Goal: Task Accomplishment & Management: Use online tool/utility

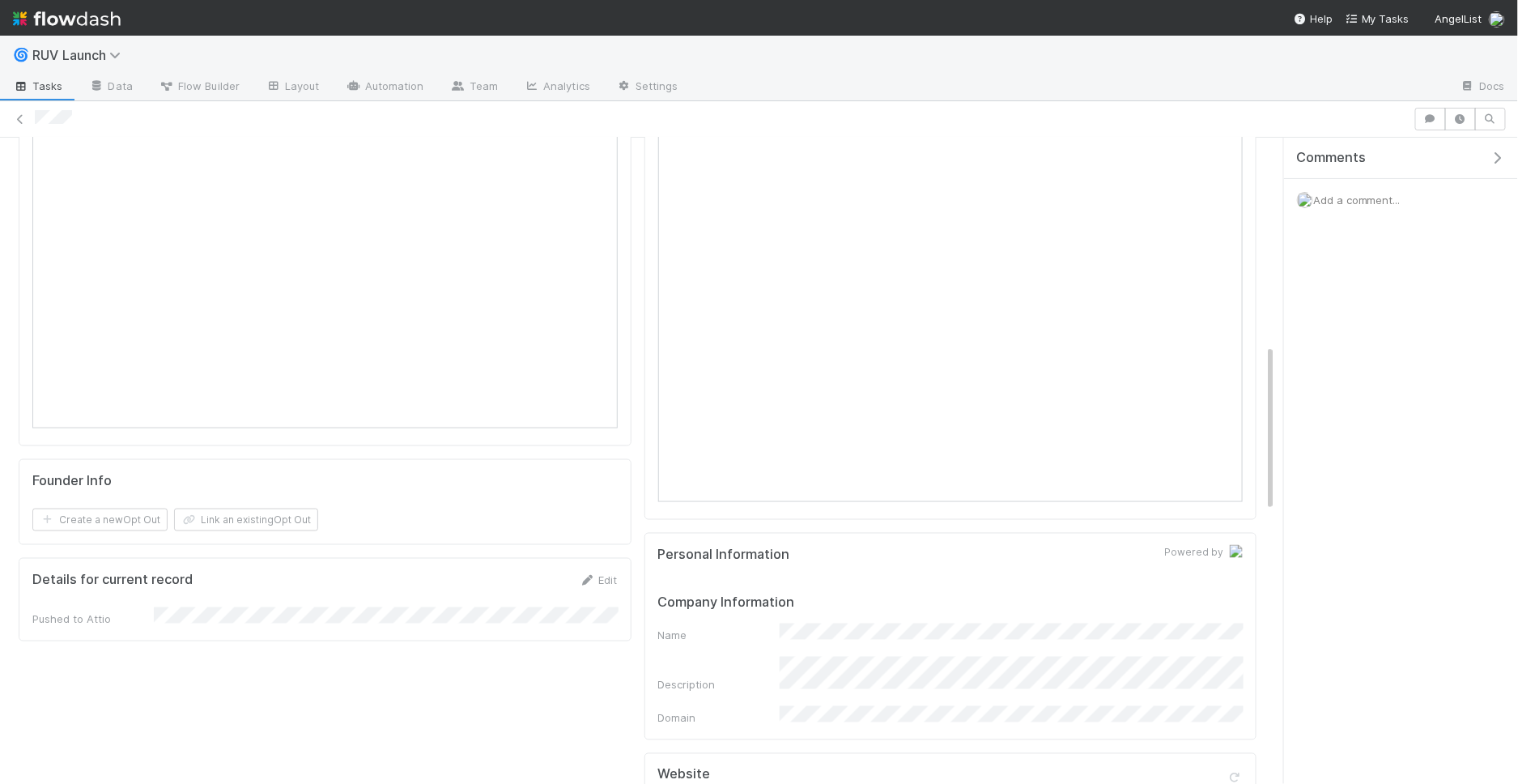
scroll to position [423, 0]
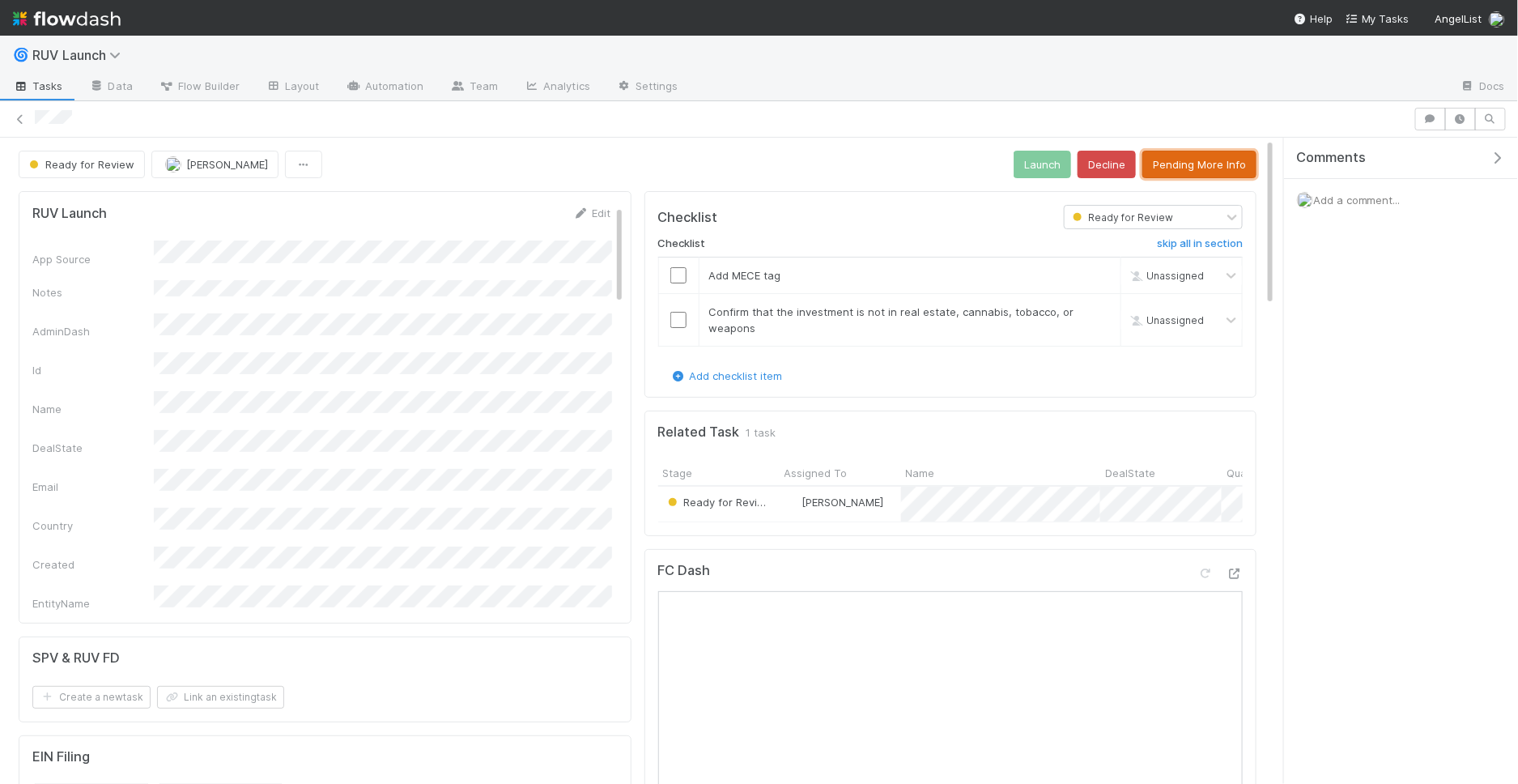
click at [1184, 159] on button "Pending More Info" at bounding box center [1199, 165] width 114 height 28
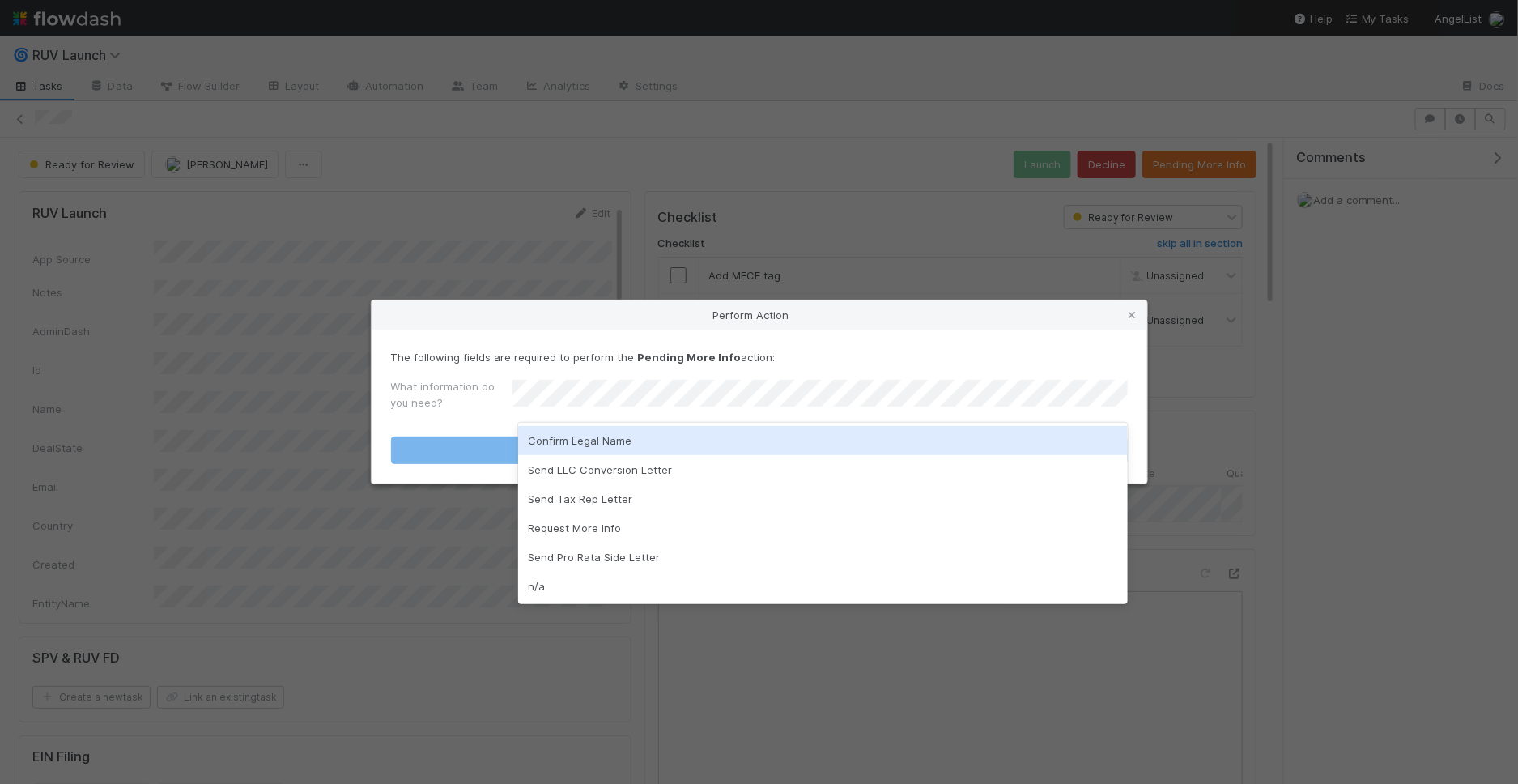
click at [555, 438] on div "Confirm Legal Name" at bounding box center [823, 440] width 610 height 29
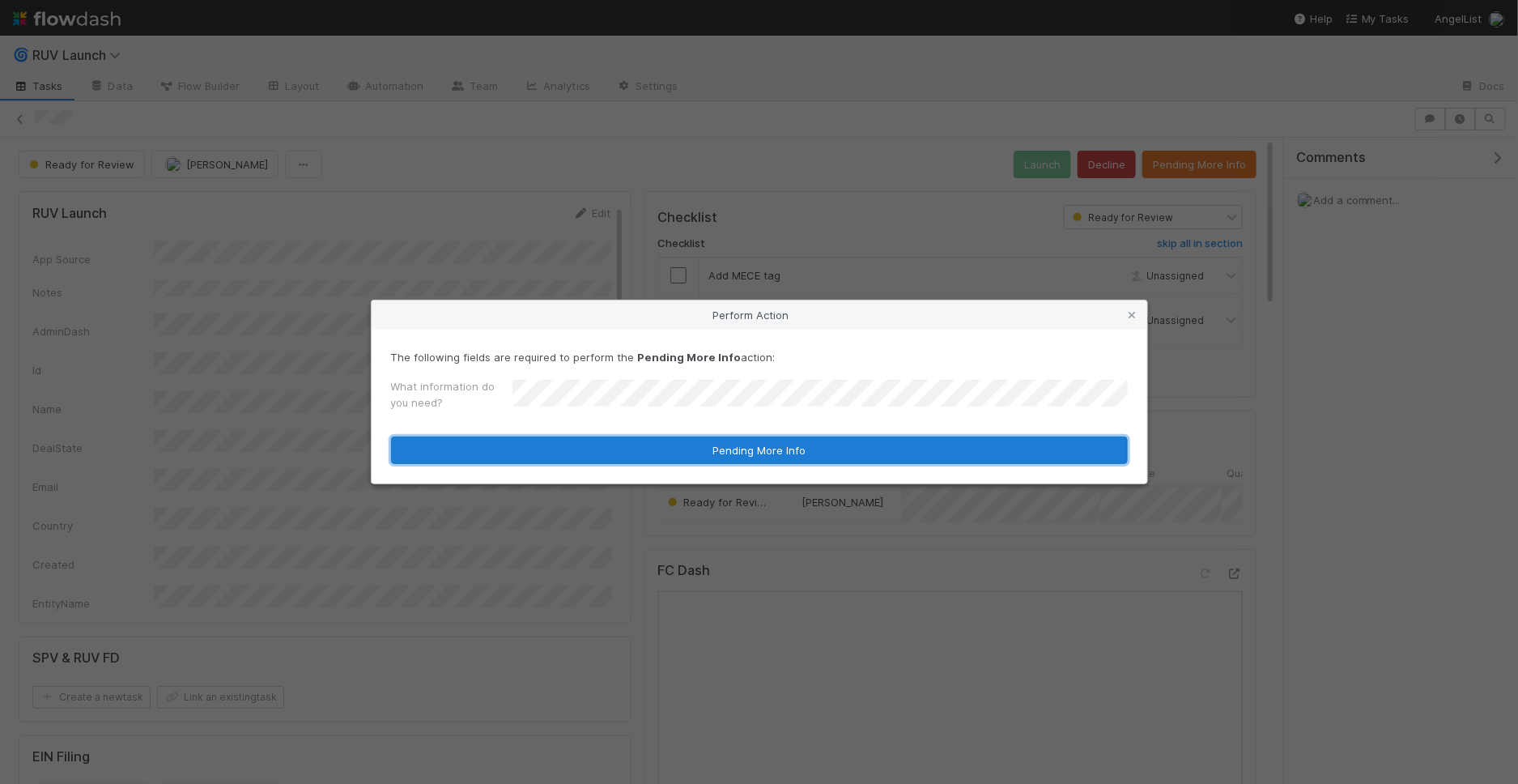
click at [555, 440] on button "Pending More Info" at bounding box center [759, 450] width 737 height 28
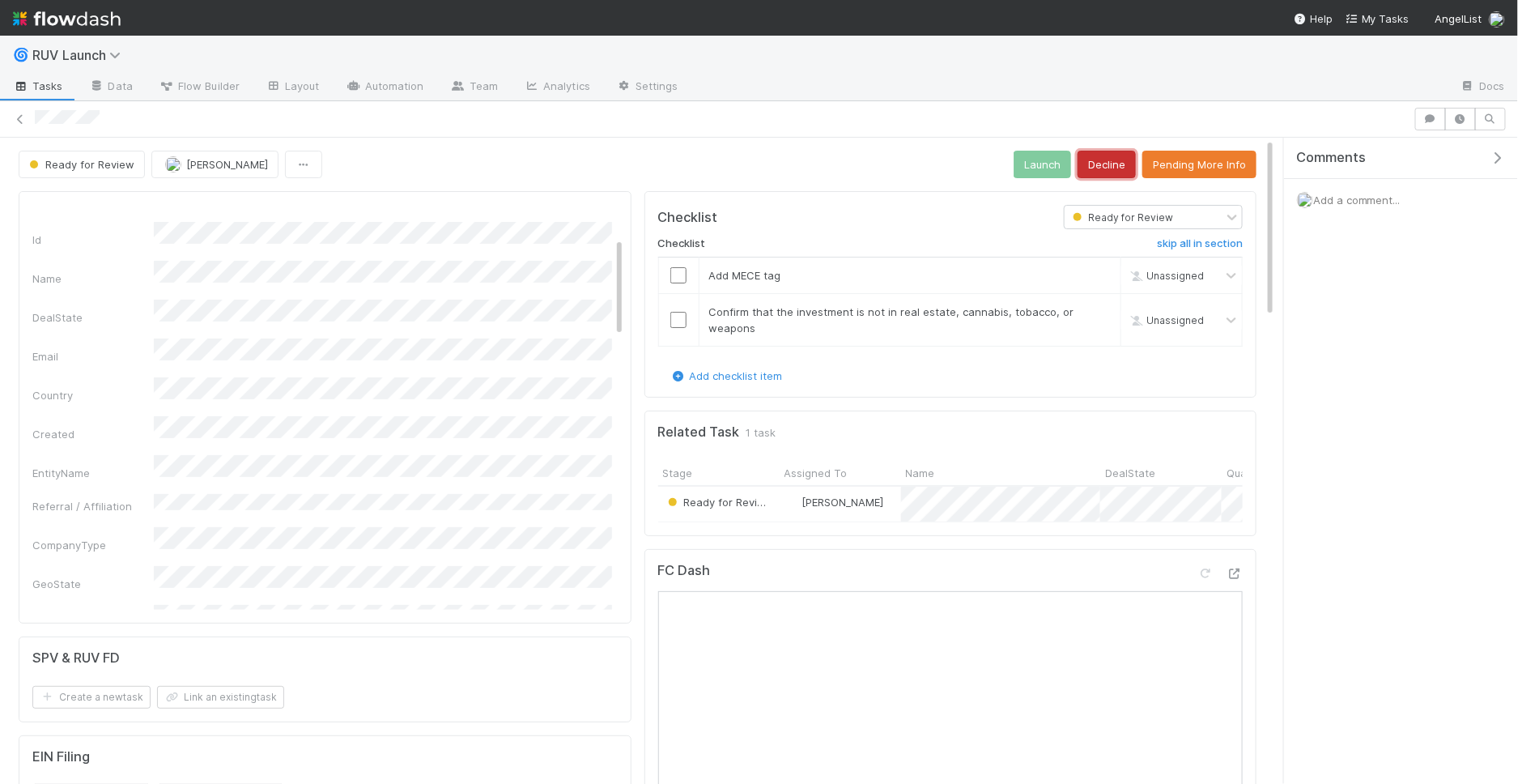
click at [1104, 151] on button "Decline" at bounding box center [1107, 165] width 58 height 28
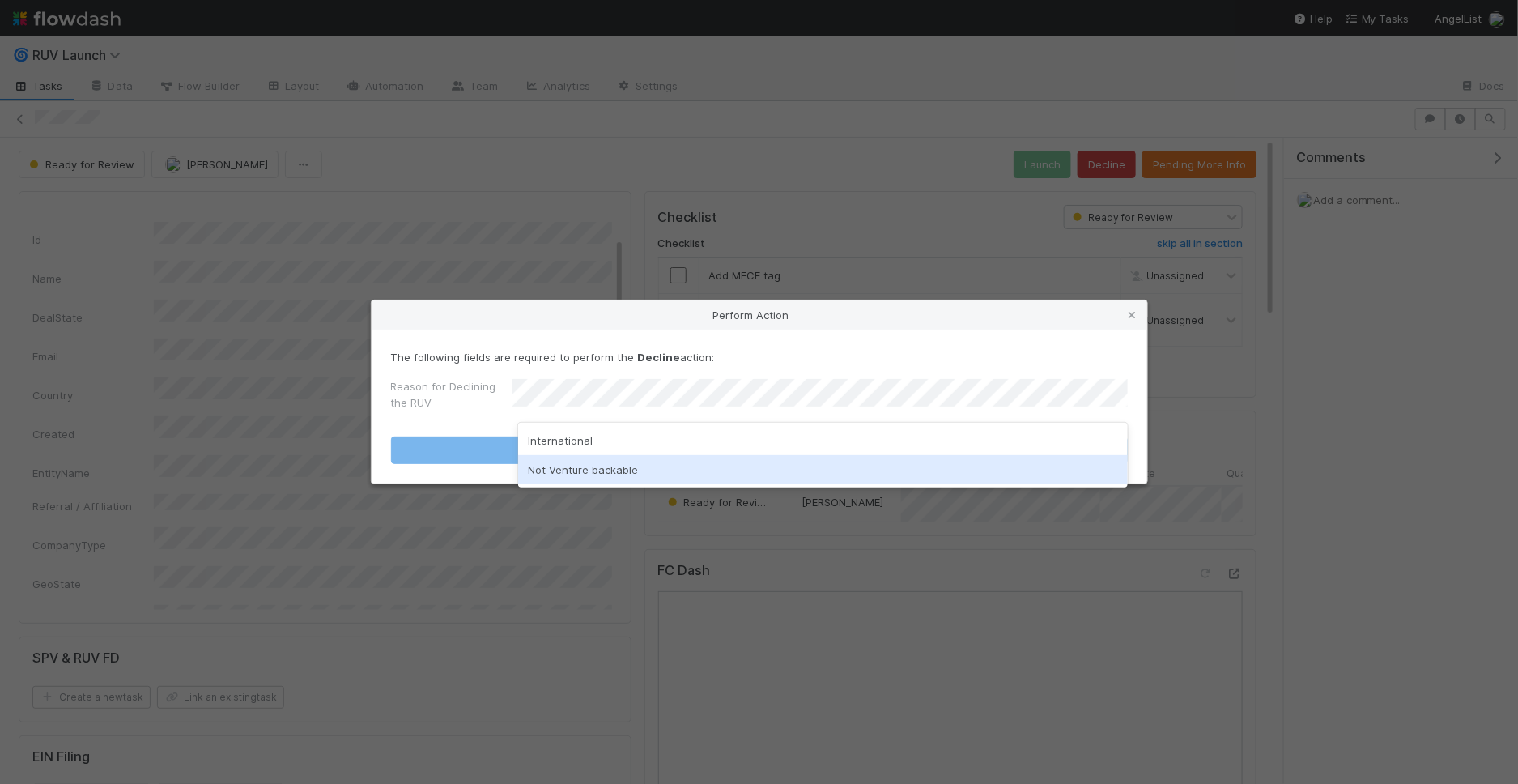
click at [576, 483] on div "Not Venture backable" at bounding box center [823, 469] width 610 height 29
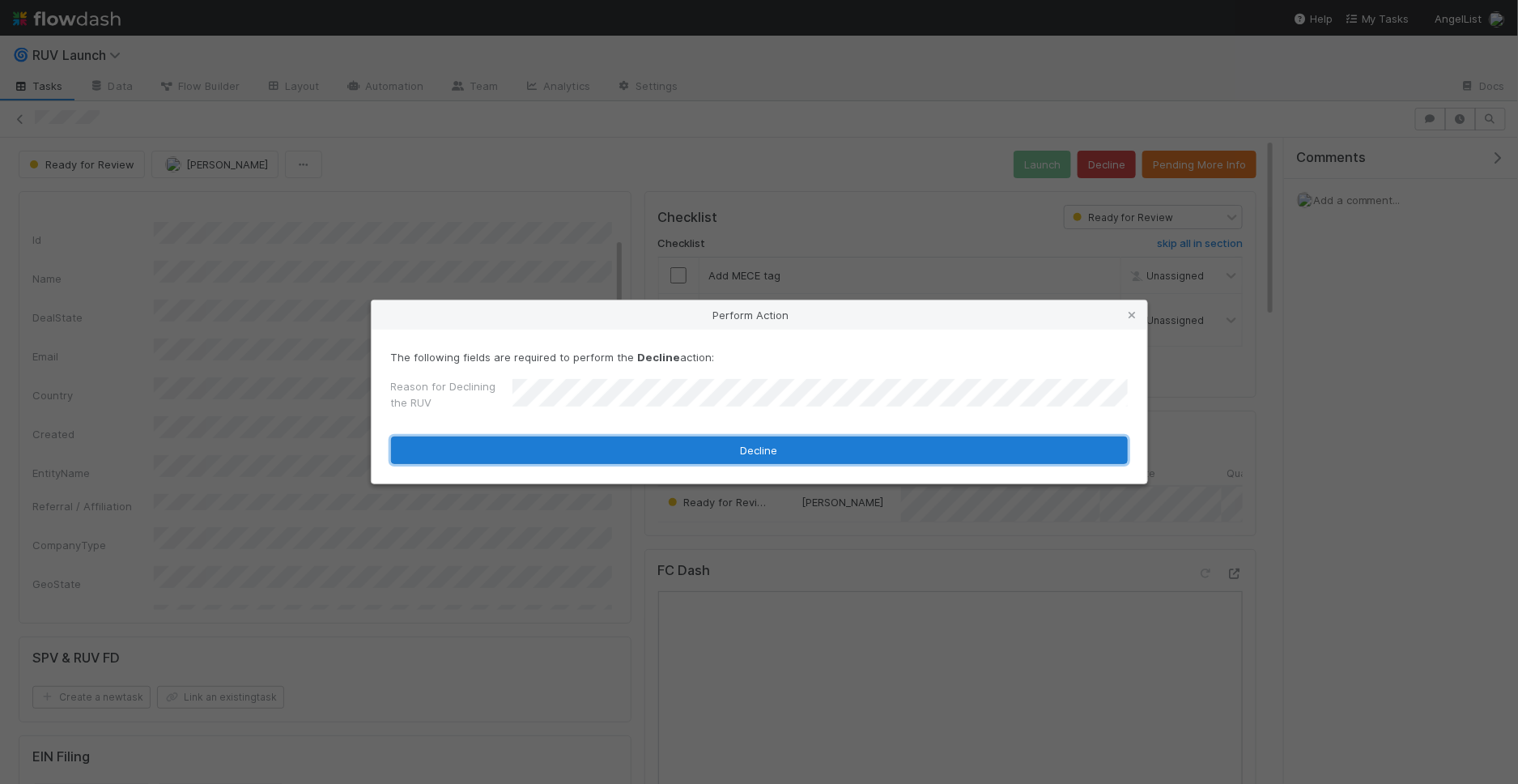
click at [576, 451] on button "Decline" at bounding box center [759, 450] width 737 height 28
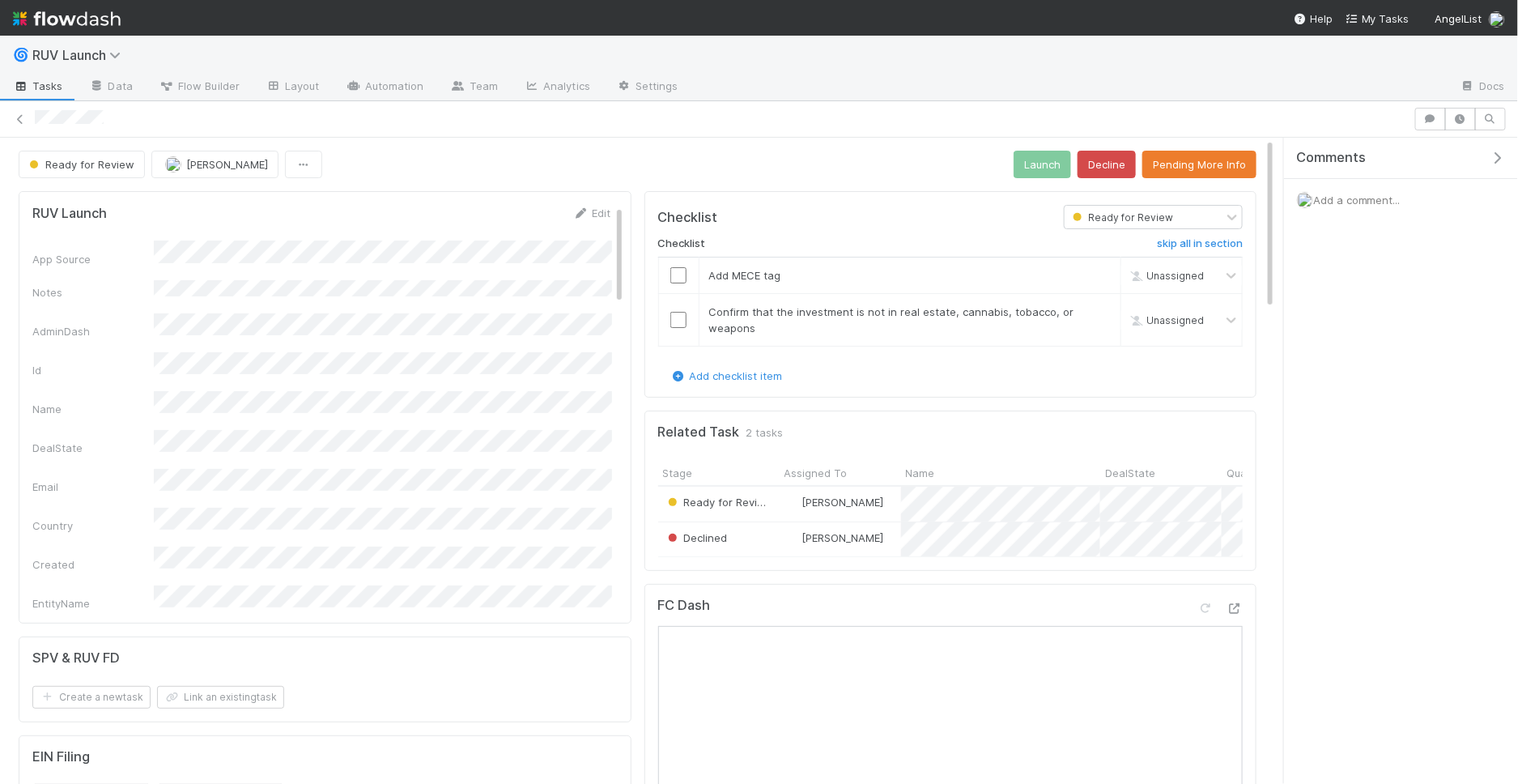
click at [1098, 172] on button "Decline" at bounding box center [1107, 165] width 58 height 28
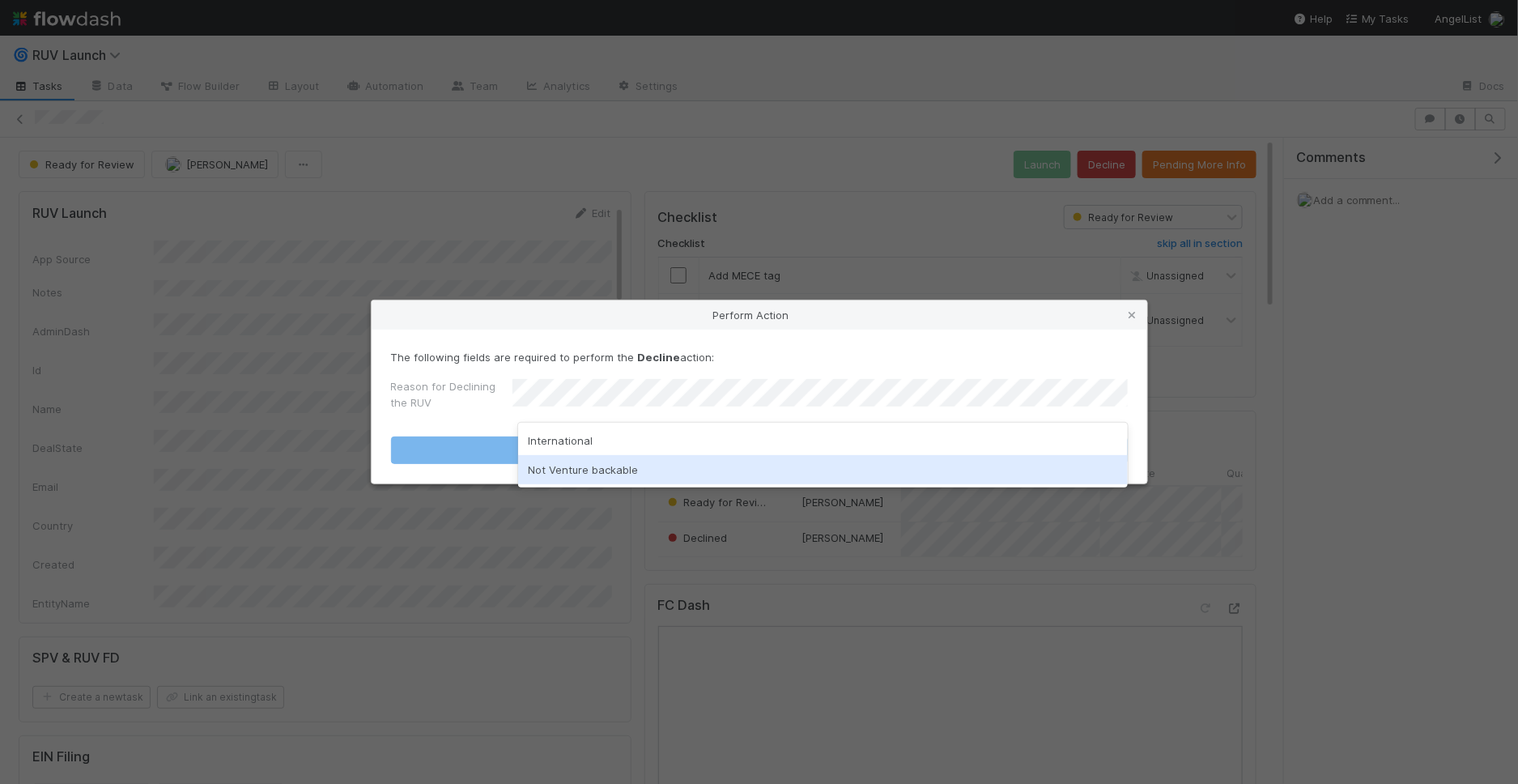
click at [590, 471] on div "Not Venture backable" at bounding box center [823, 469] width 610 height 29
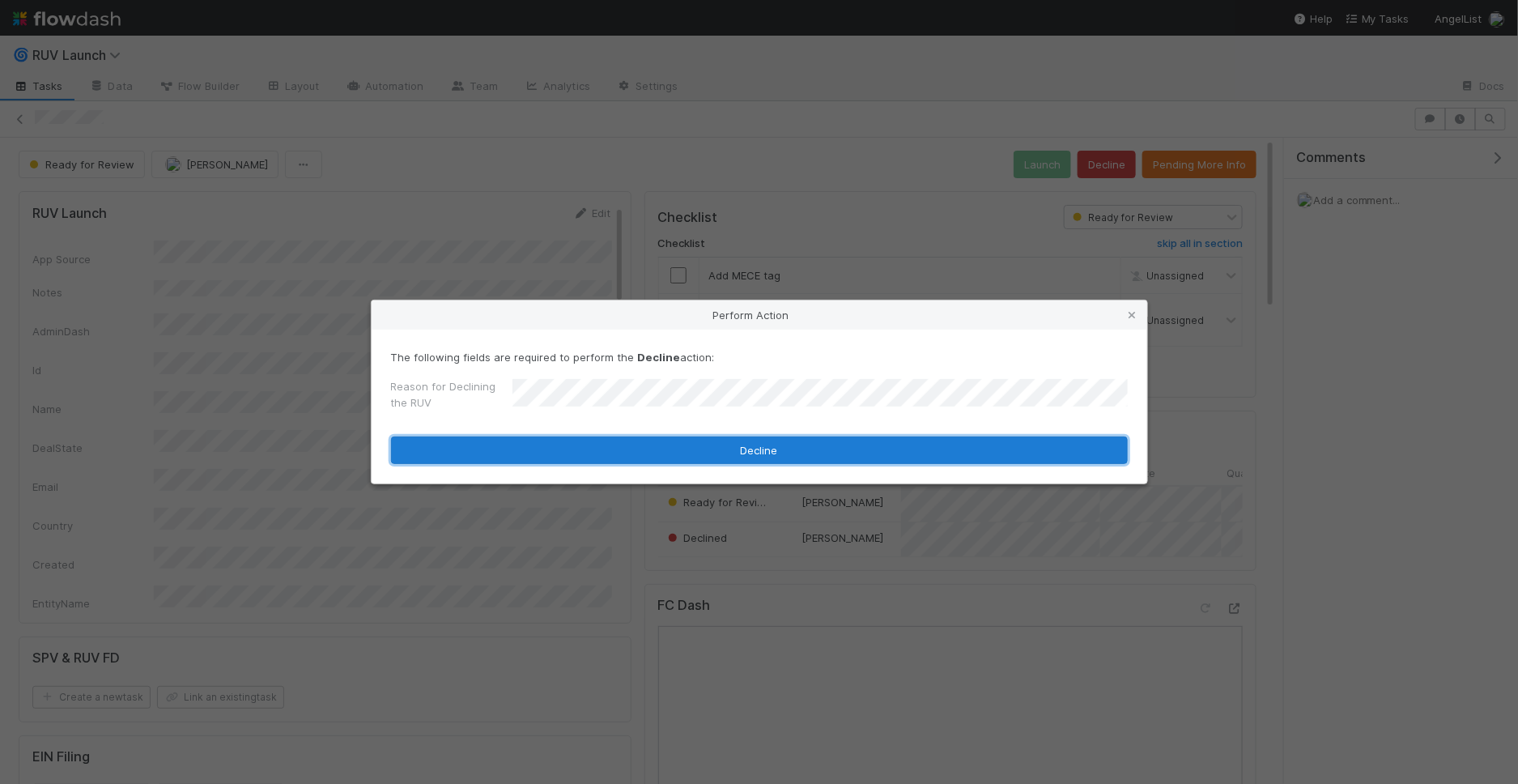
click at [587, 457] on button "Decline" at bounding box center [759, 450] width 737 height 28
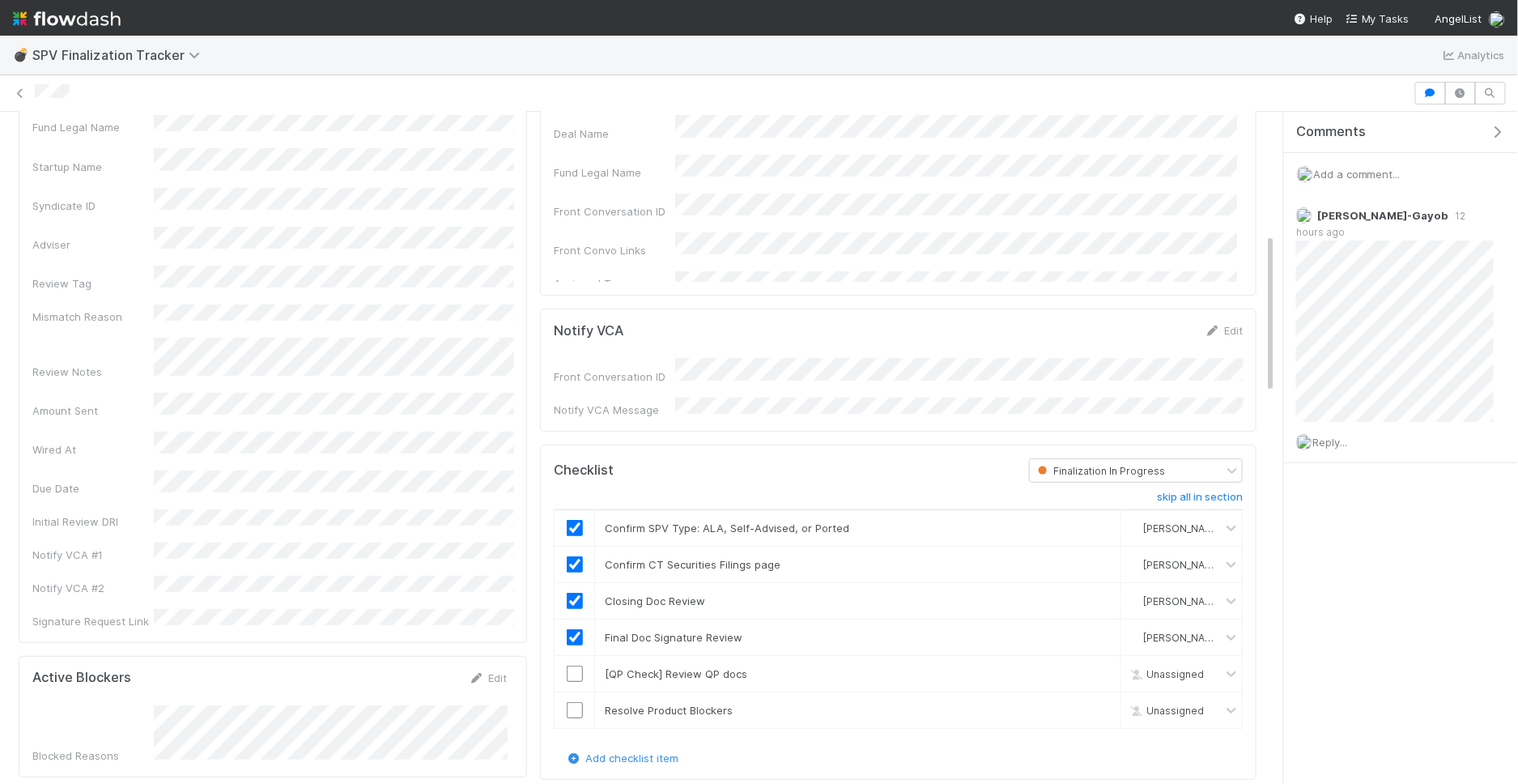
scroll to position [645, 0]
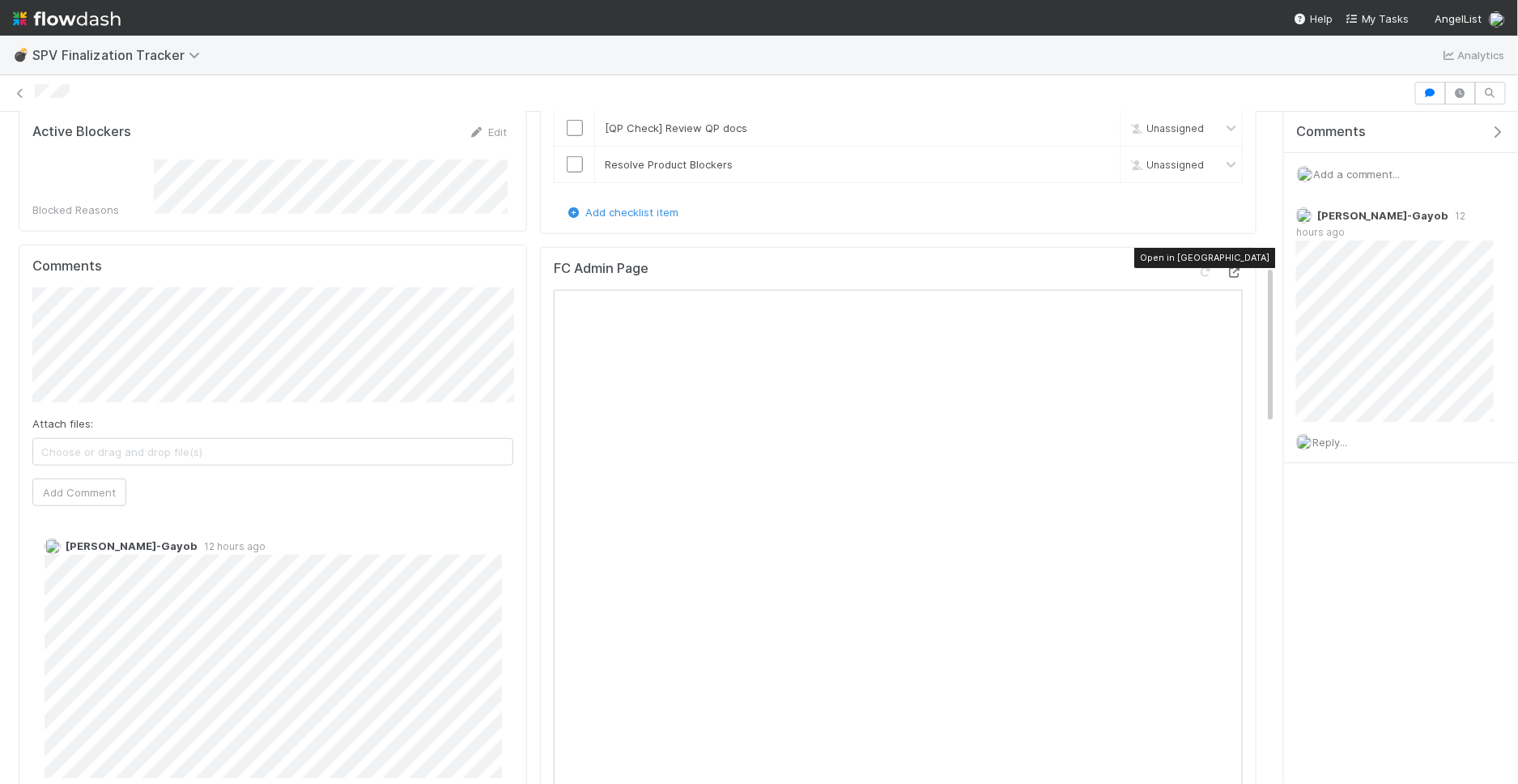
click at [1239, 267] on icon at bounding box center [1234, 272] width 16 height 11
